Goal: Find specific page/section: Find specific page/section

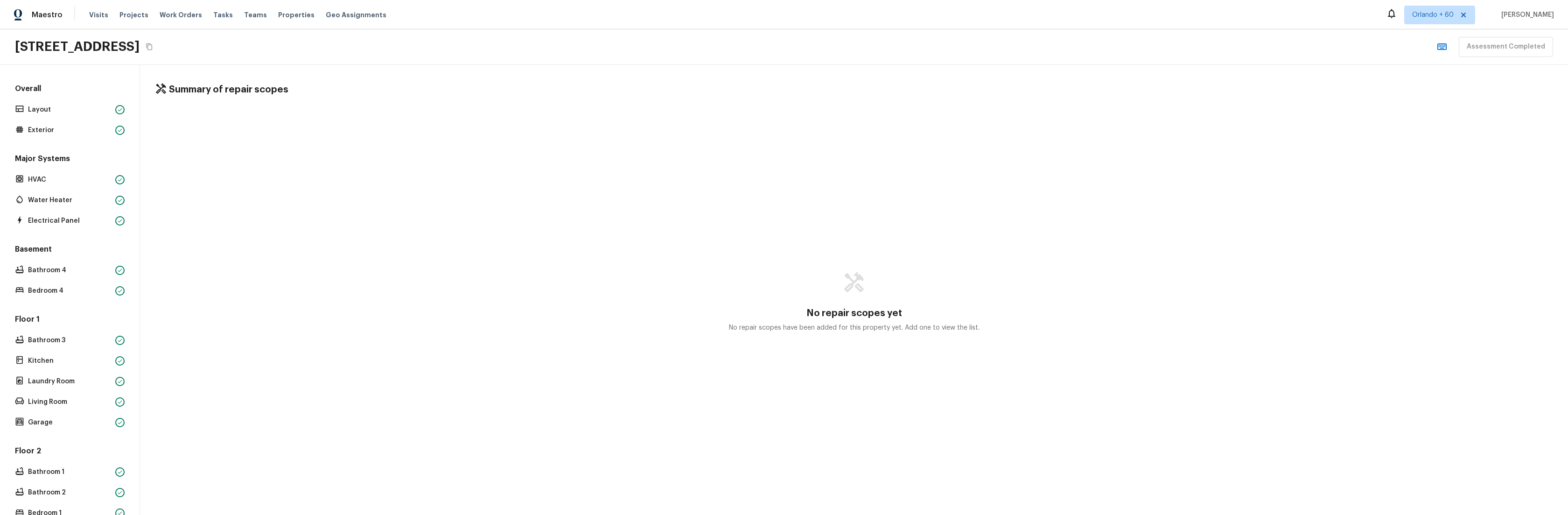
click at [1448, 148] on div "No repair scopes yet No repair scopes have been added for this property yet. Ad…" at bounding box center [854, 301] width 1398 height 389
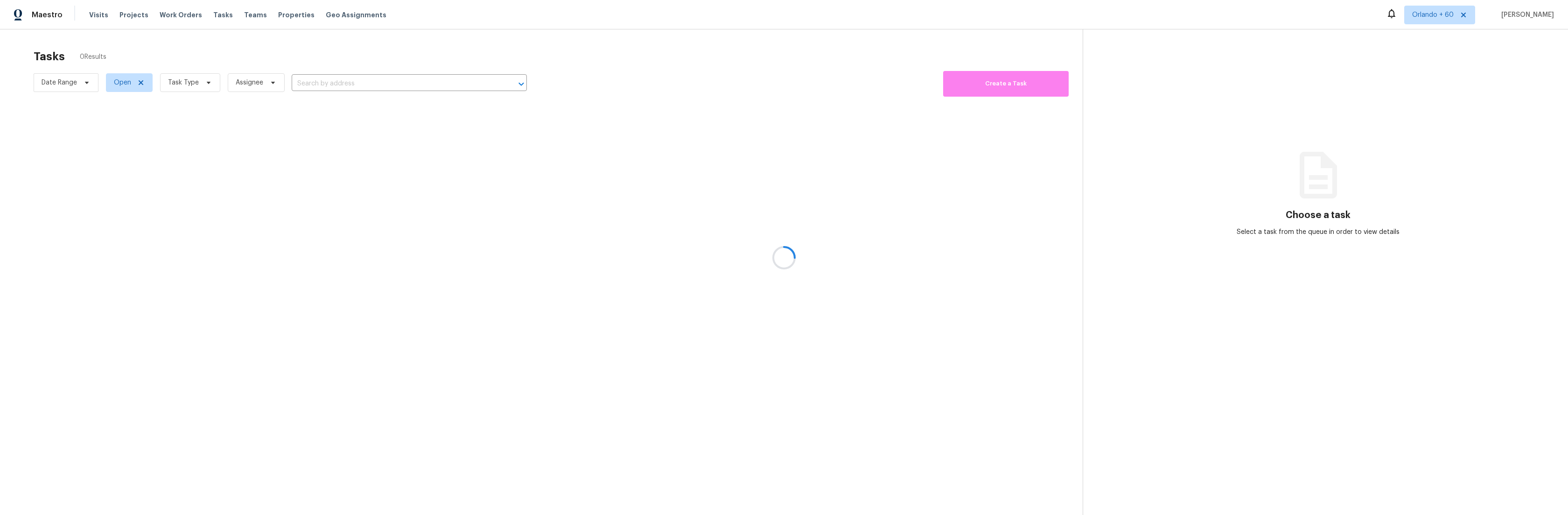
click at [314, 366] on div at bounding box center [784, 258] width 1568 height 515
